Goal: Find specific page/section: Find specific page/section

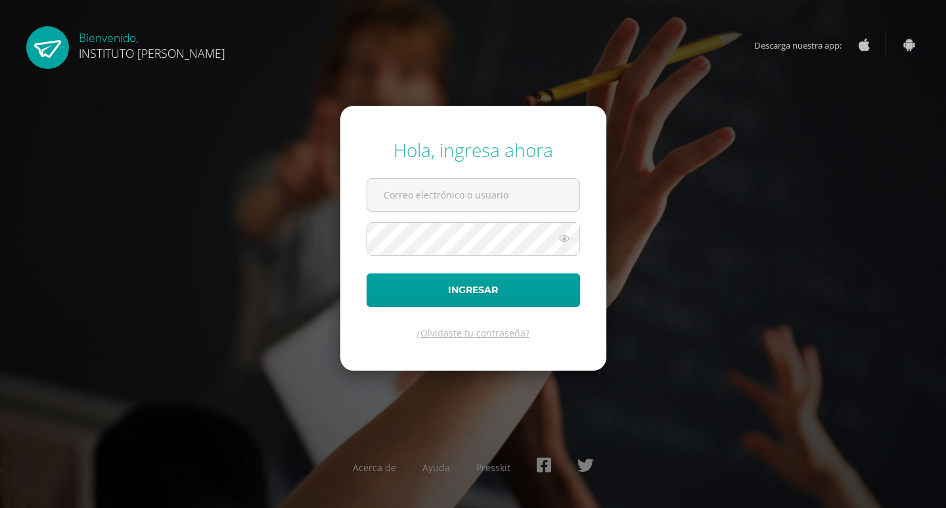
click at [475, 177] on form "Hola, ingresa ahora Ingresar ¿Olvidaste tu contraseña?" at bounding box center [473, 238] width 266 height 264
click at [475, 194] on input "text" at bounding box center [473, 195] width 212 height 32
type input "[EMAIL_ADDRESS][DOMAIN_NAME]"
click at [366, 273] on button "Ingresar" at bounding box center [472, 289] width 213 height 33
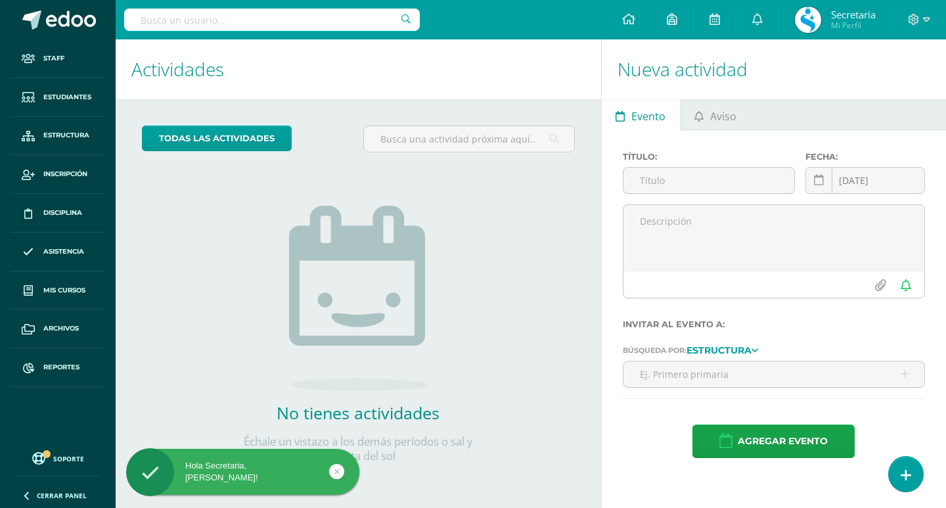
click at [260, 20] on input "text" at bounding box center [272, 20] width 296 height 22
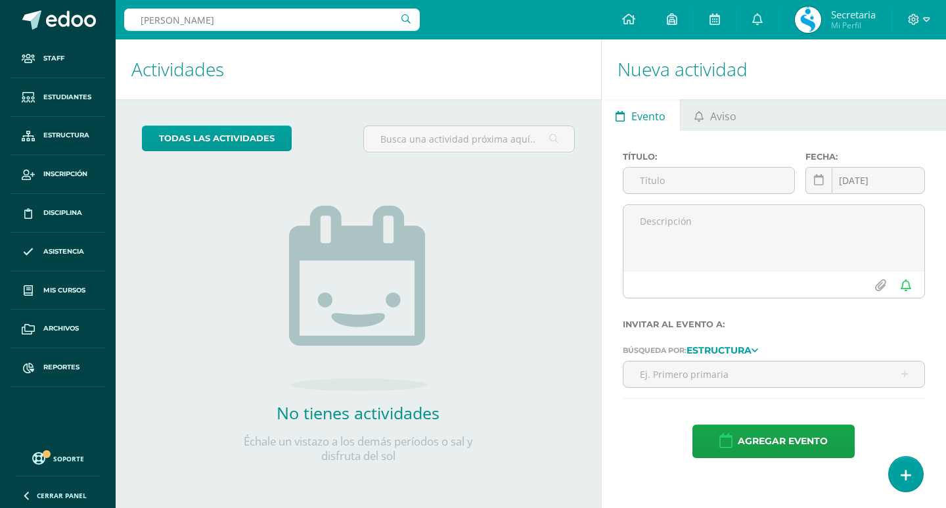
type input "[PERSON_NAME]"
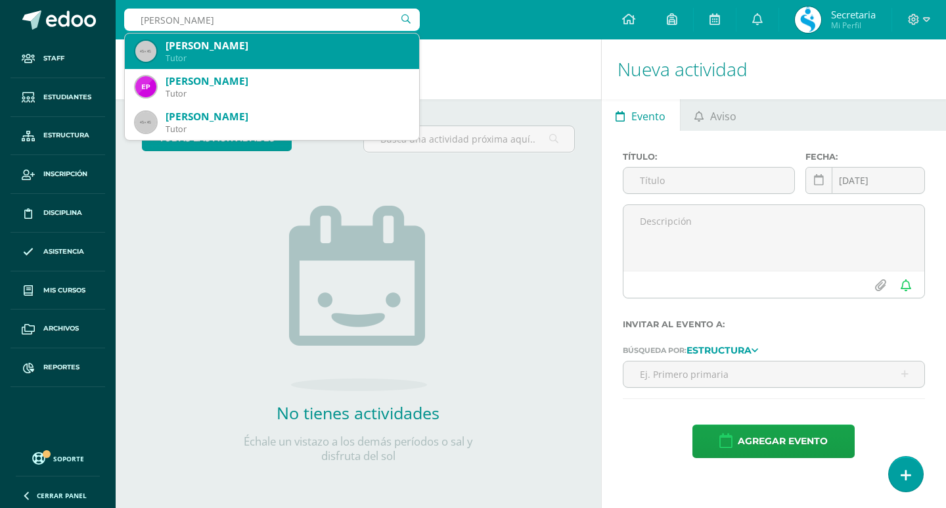
click at [247, 55] on div "Tutor" at bounding box center [286, 58] width 243 height 11
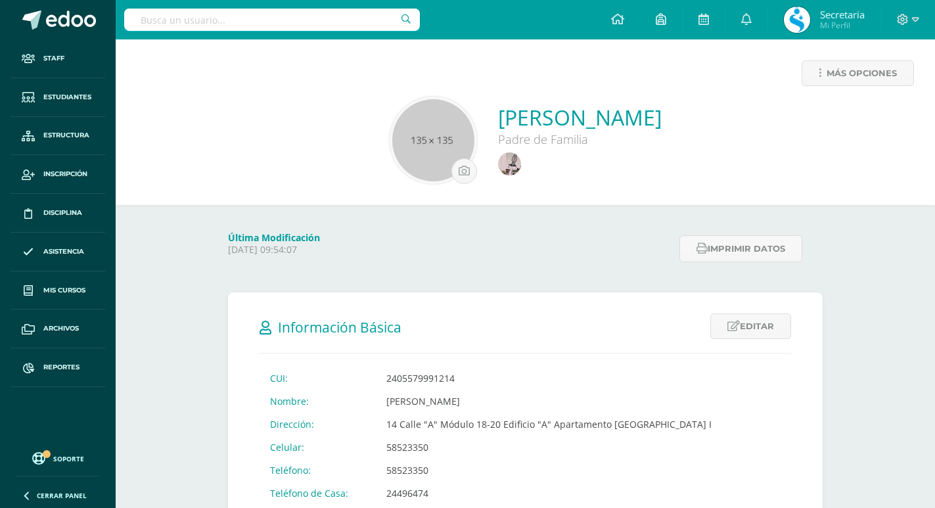
scroll to position [131, 0]
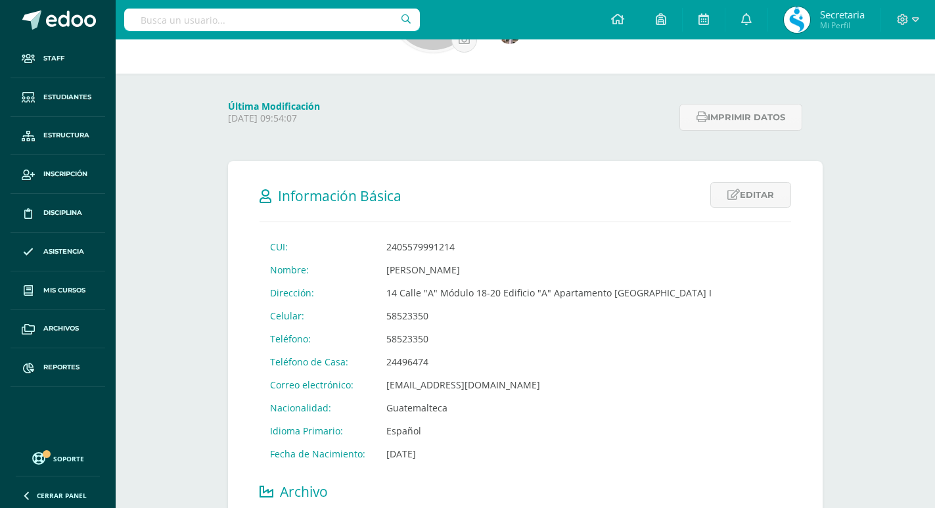
click at [321, 12] on input "text" at bounding box center [272, 20] width 296 height 22
type input "í"
type input "díaz lemus"
